Goal: Information Seeking & Learning: Check status

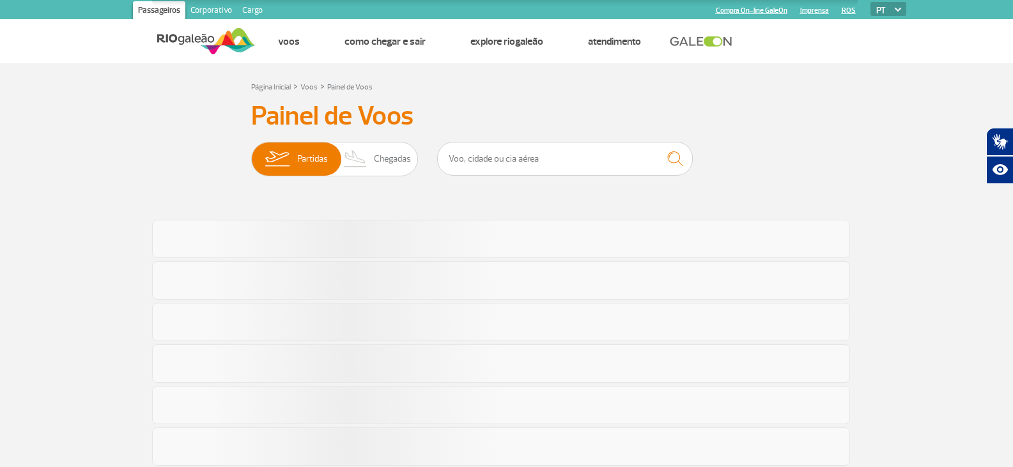
scroll to position [758, 0]
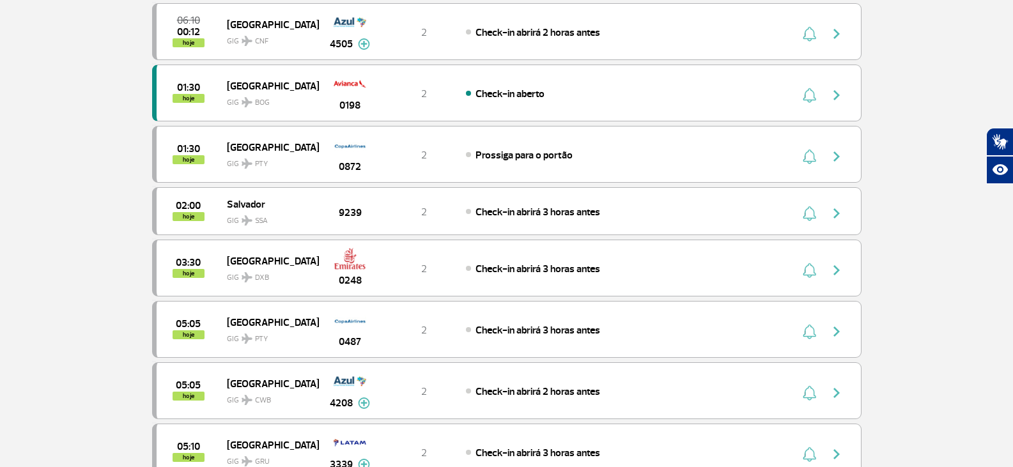
scroll to position [54, 0]
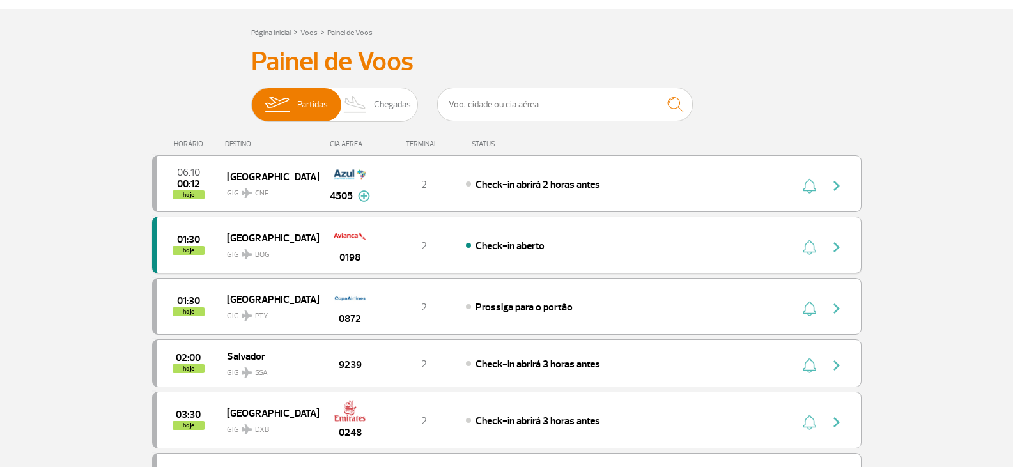
scroll to position [54, 0]
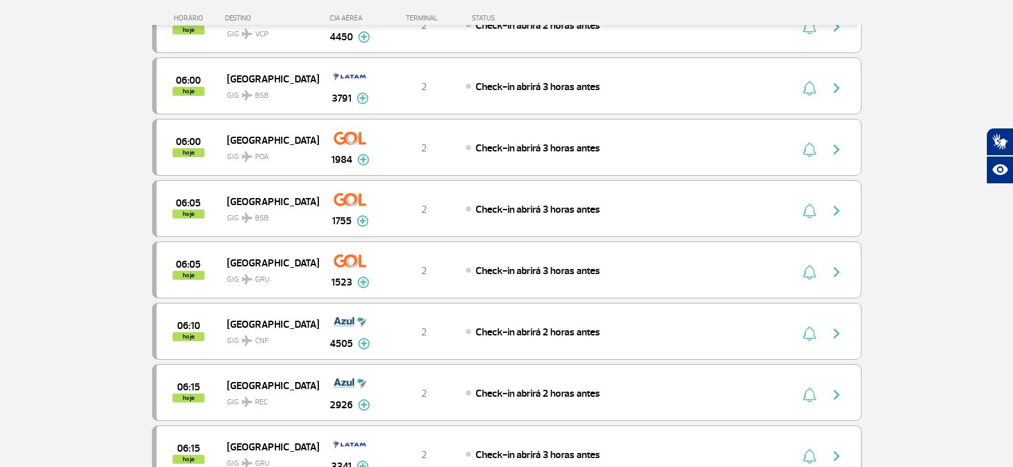
scroll to position [885, 0]
